Goal: Task Accomplishment & Management: Manage account settings

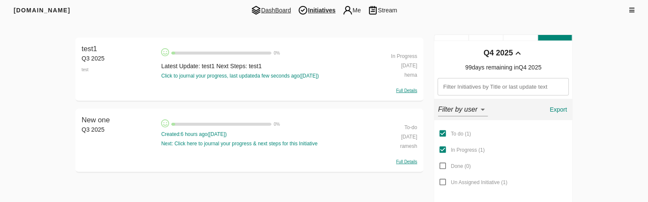
click at [266, 9] on span "DashBoard" at bounding box center [270, 10] width 47 height 10
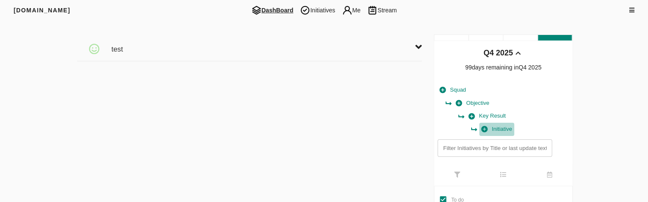
click at [505, 130] on span "Initiative" at bounding box center [496, 129] width 31 height 10
click at [462, 89] on span "Squad" at bounding box center [452, 90] width 26 height 10
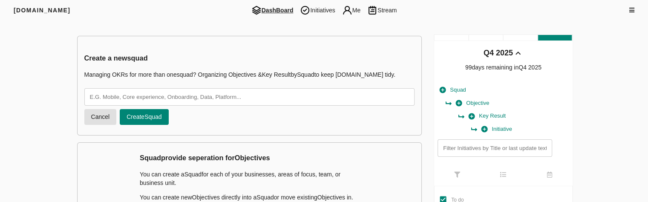
click at [478, 102] on span "Objective" at bounding box center [472, 103] width 33 height 10
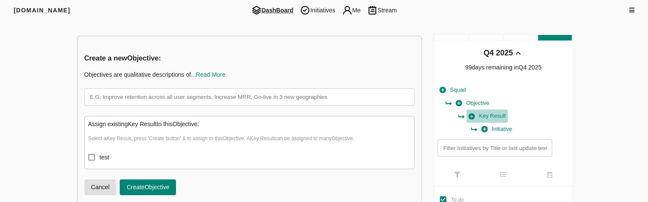
click at [494, 116] on span "Key Result" at bounding box center [486, 116] width 37 height 10
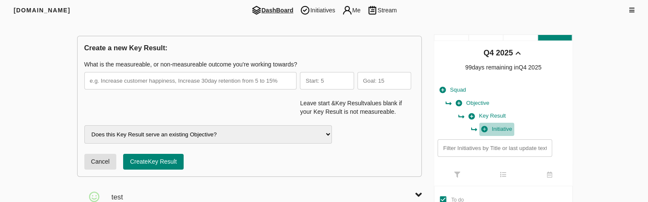
click at [502, 129] on span "Initiative" at bounding box center [496, 129] width 31 height 10
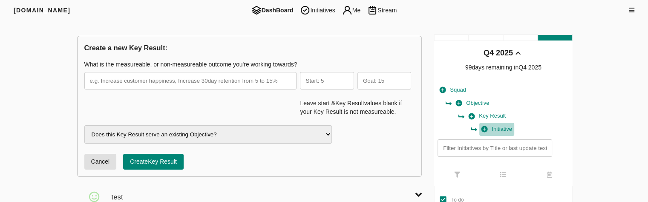
click at [502, 129] on span "Initiative" at bounding box center [496, 129] width 31 height 10
click at [500, 127] on span "Initiative" at bounding box center [496, 129] width 31 height 10
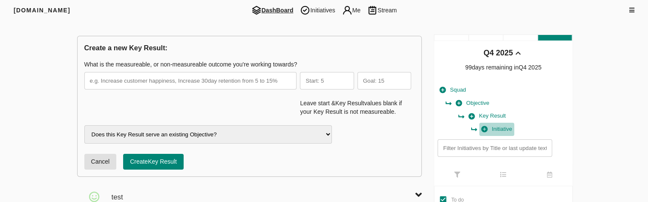
click at [500, 127] on span "Initiative" at bounding box center [496, 129] width 31 height 10
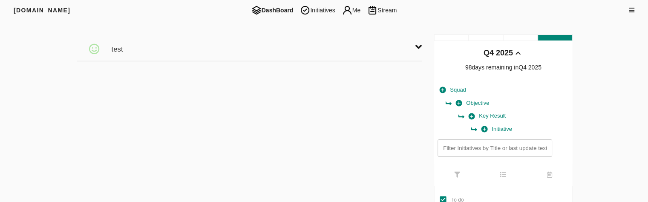
click at [491, 117] on span "Key Result" at bounding box center [486, 116] width 37 height 10
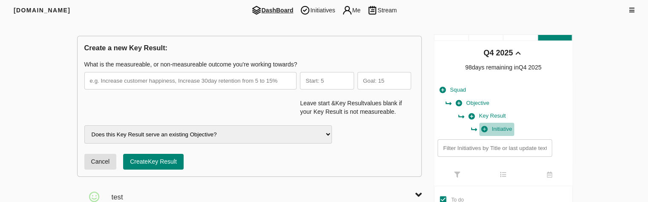
click at [498, 126] on span "Initiative" at bounding box center [496, 129] width 31 height 10
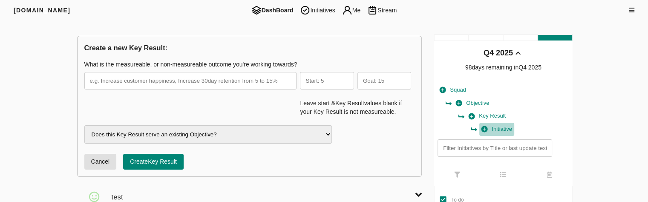
click at [497, 129] on span "Initiative" at bounding box center [496, 129] width 31 height 10
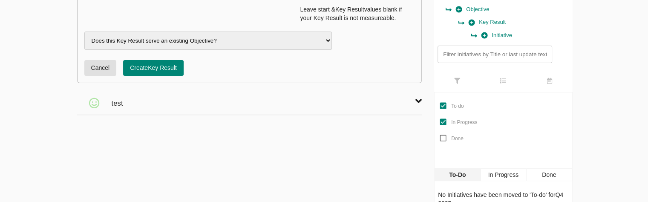
scroll to position [94, 0]
click at [415, 94] on div at bounding box center [396, 100] width 52 height 20
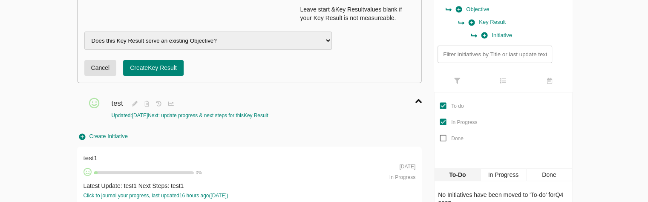
scroll to position [122, 0]
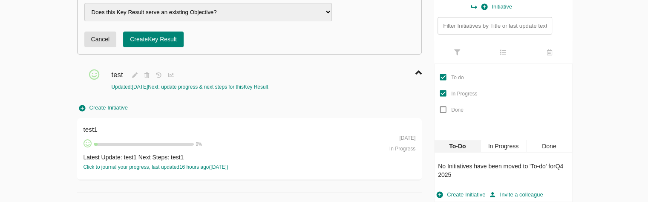
click at [237, 154] on div "Latest Update: test1 Next Steps: test1" at bounding box center [232, 157] width 299 height 9
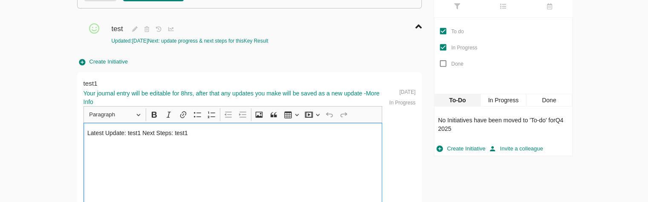
scroll to position [169, 0]
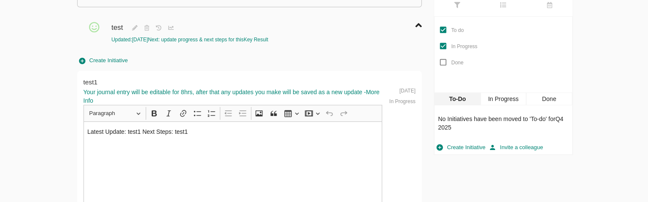
click at [45, 132] on div "[DOMAIN_NAME] DashBoard Initiatives Me Stream Filters Q4 2025 Create a new Key …" at bounding box center [324, 59] width 648 height 456
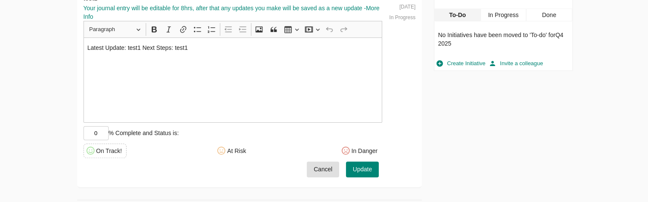
click at [321, 172] on span "Cancel" at bounding box center [322, 169] width 19 height 11
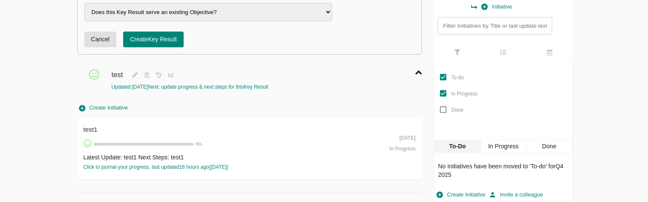
scroll to position [87, 0]
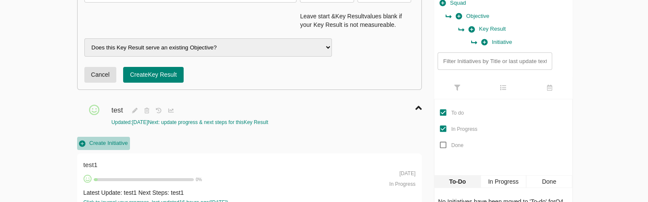
click at [120, 142] on span "Create Initiative" at bounding box center [103, 143] width 49 height 10
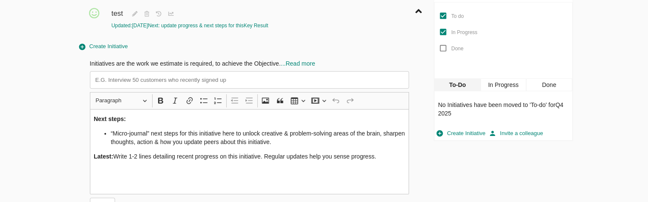
scroll to position [183, 0]
click at [298, 66] on span "...Read more" at bounding box center [298, 63] width 34 height 7
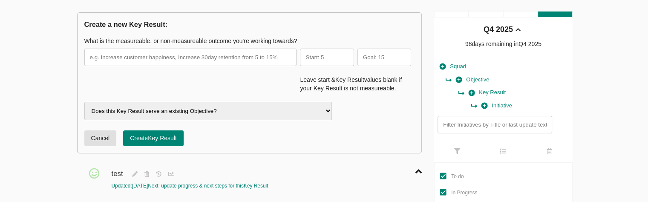
scroll to position [0, 0]
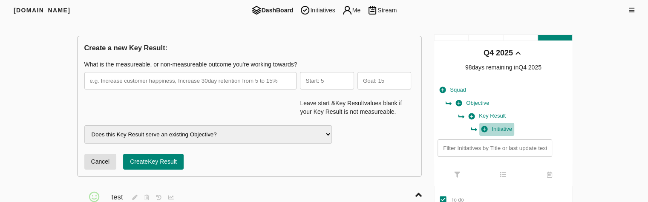
click at [501, 124] on span "Initiative" at bounding box center [496, 129] width 31 height 10
click at [508, 121] on div "Key Result" at bounding box center [517, 115] width 102 height 13
click at [502, 128] on span "Initiative" at bounding box center [496, 129] width 31 height 10
click at [494, 121] on button "Key Result" at bounding box center [486, 115] width 41 height 13
click at [500, 128] on span "Initiative" at bounding box center [496, 129] width 31 height 10
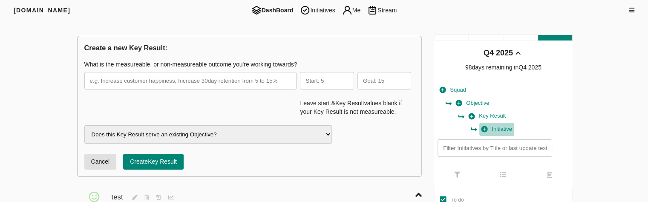
click at [500, 128] on span "Initiative" at bounding box center [496, 129] width 31 height 10
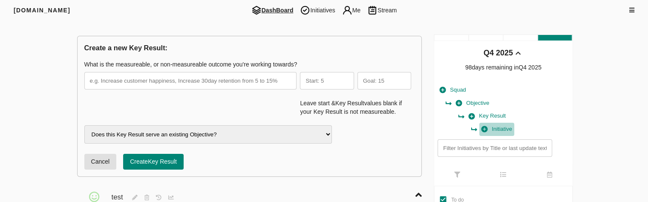
click at [500, 128] on span "Initiative" at bounding box center [496, 129] width 31 height 10
